Goal: Check status: Check status

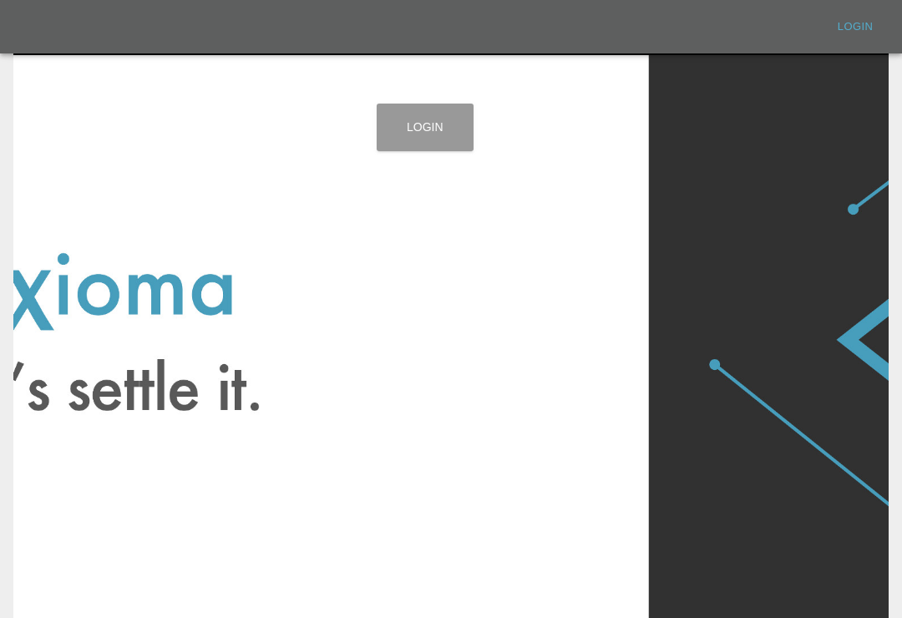
click at [429, 125] on link "Login" at bounding box center [425, 128] width 97 height 48
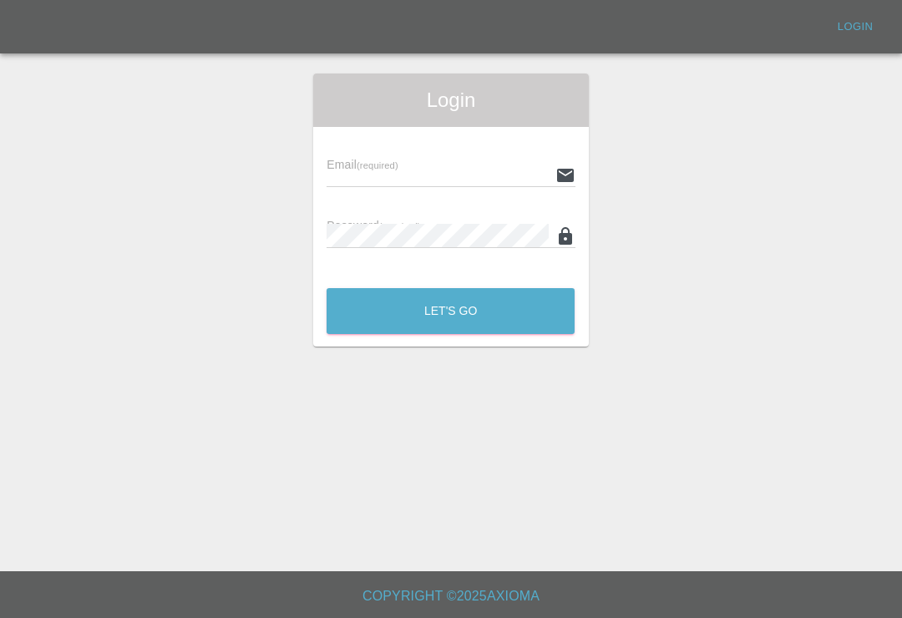
click at [449, 163] on input "text" at bounding box center [437, 175] width 221 height 24
type input "[EMAIL_ADDRESS][DOMAIN_NAME]"
click at [450, 311] on button "Let's Go" at bounding box center [451, 311] width 248 height 46
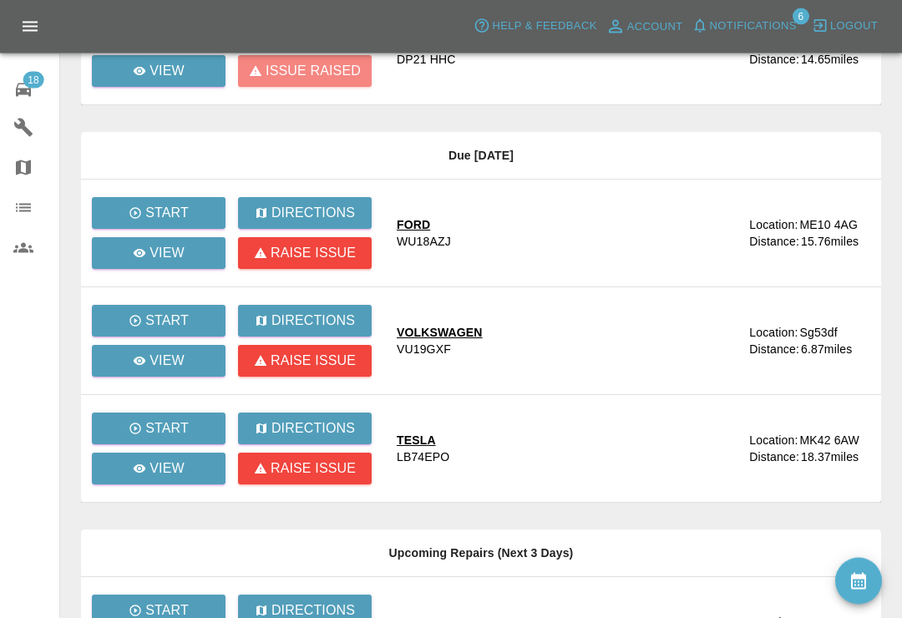
scroll to position [560, 0]
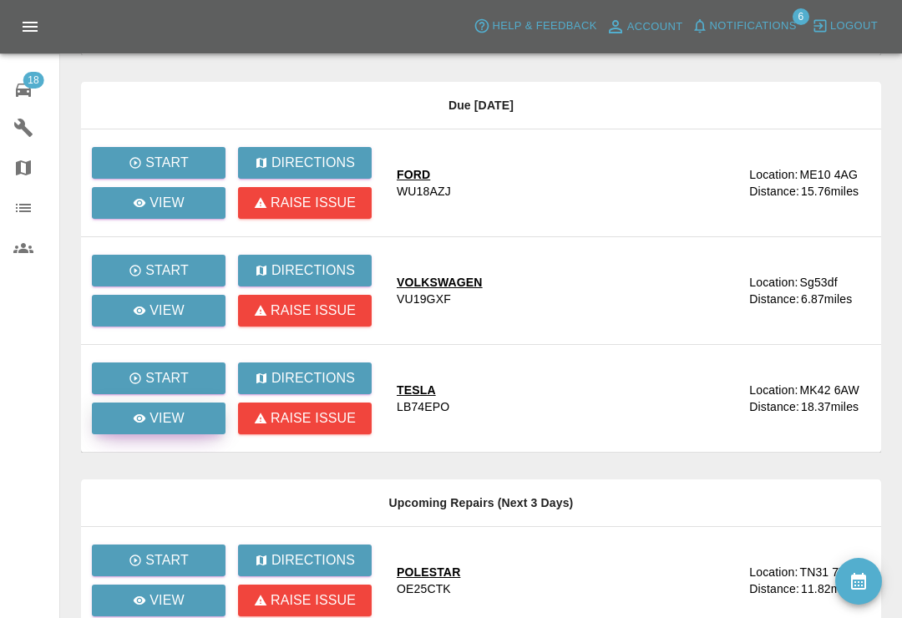
click at [189, 424] on link "View" at bounding box center [159, 419] width 134 height 32
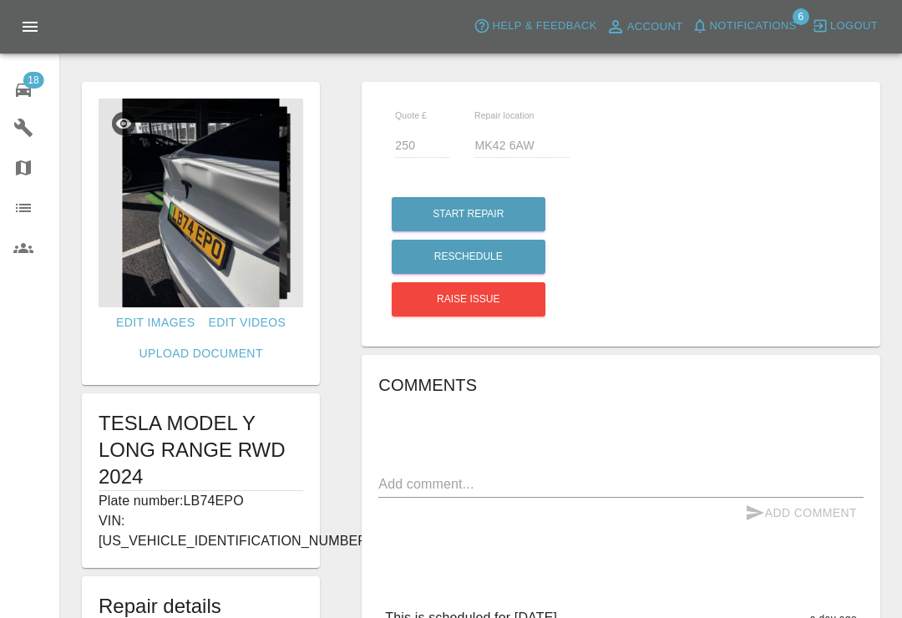
click at [160, 192] on img at bounding box center [201, 203] width 205 height 209
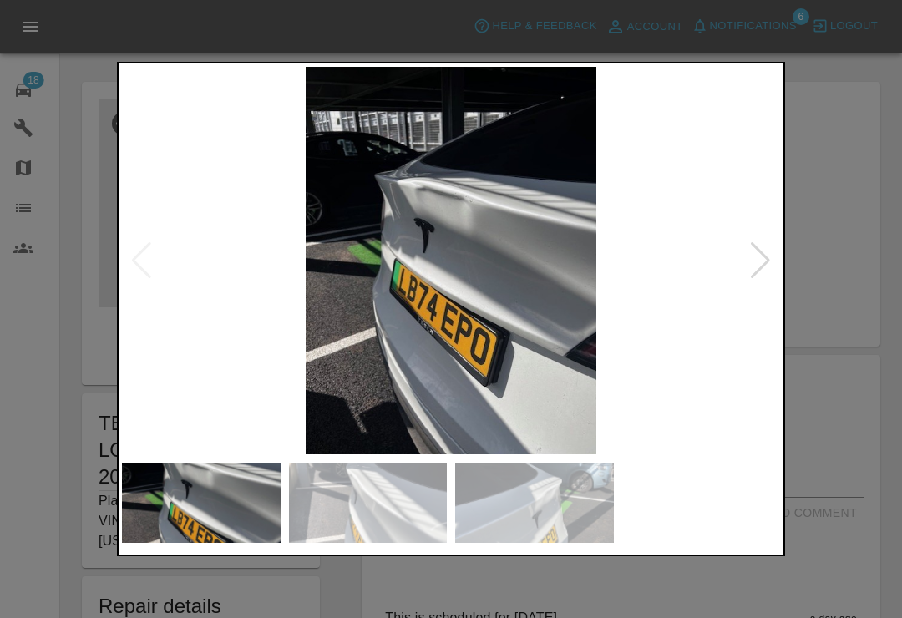
click at [750, 272] on div at bounding box center [760, 260] width 23 height 37
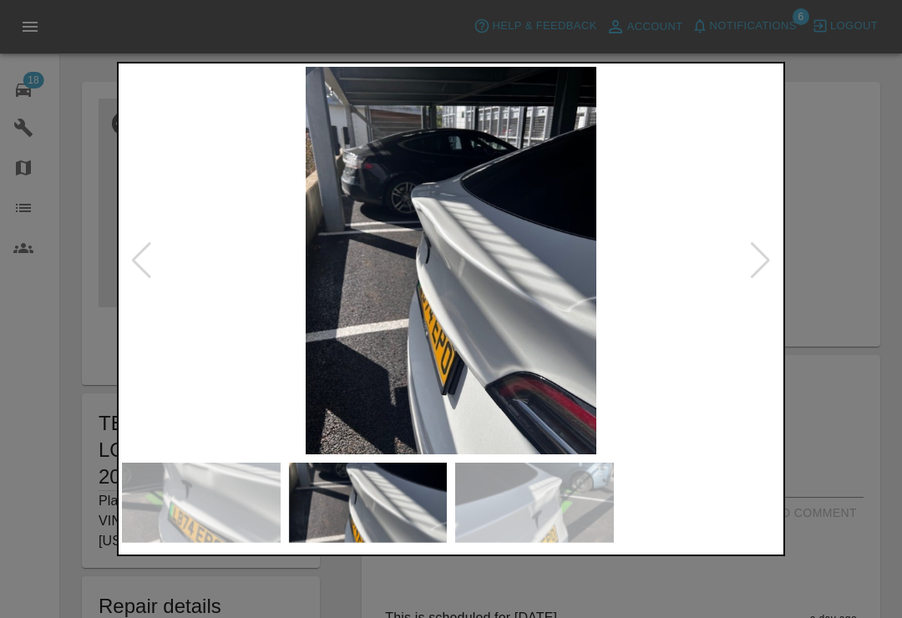
click at [768, 272] on div at bounding box center [760, 260] width 23 height 37
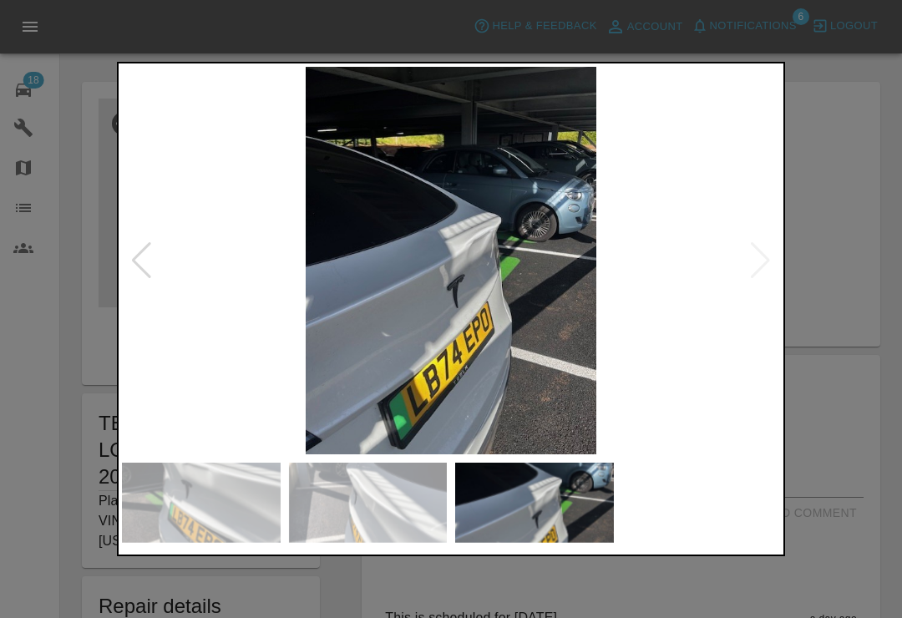
click at [760, 301] on img at bounding box center [451, 261] width 658 height 388
click at [135, 279] on div at bounding box center [141, 260] width 23 height 37
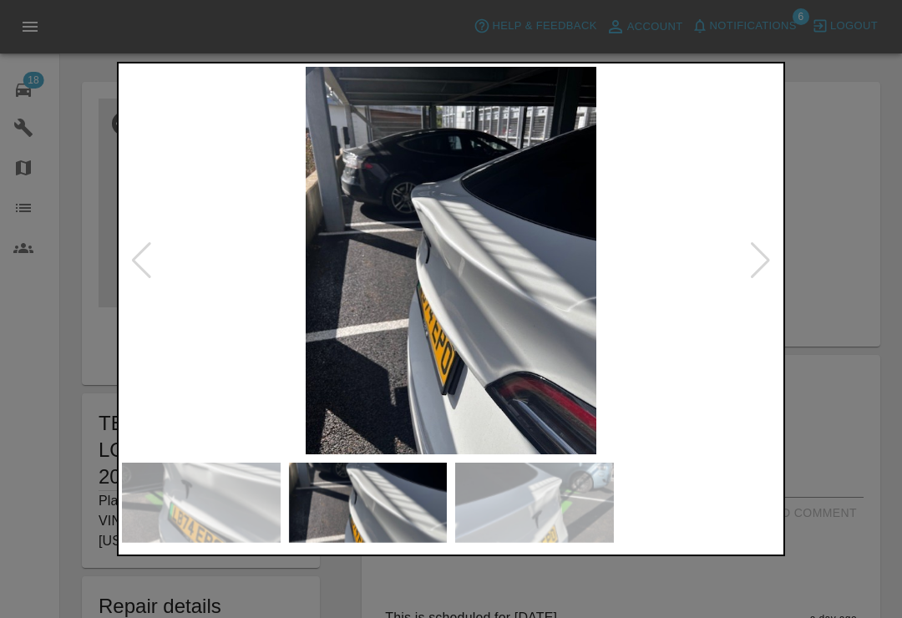
click at [135, 279] on div at bounding box center [141, 260] width 23 height 37
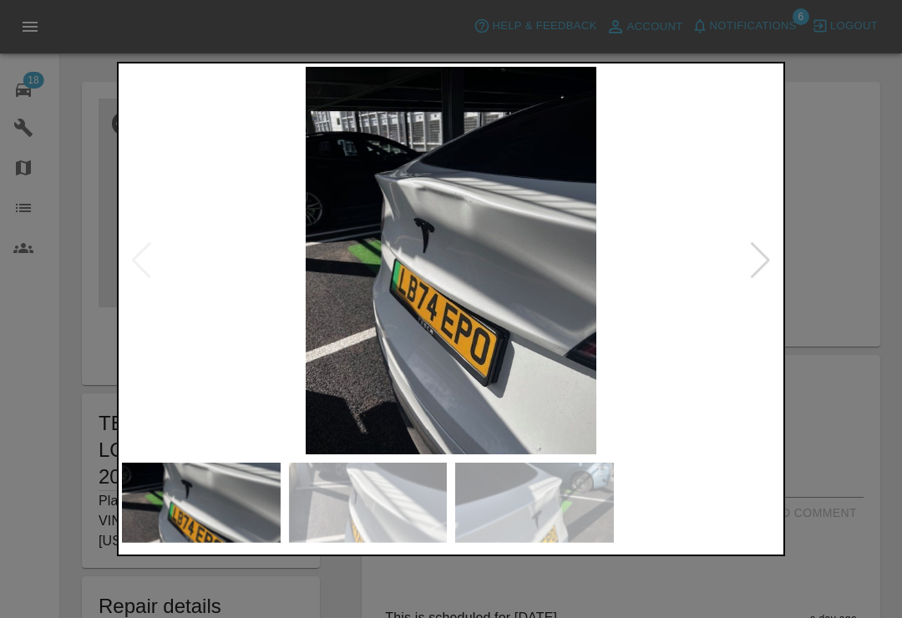
click at [836, 143] on div at bounding box center [451, 309] width 902 height 618
